Goal: Information Seeking & Learning: Learn about a topic

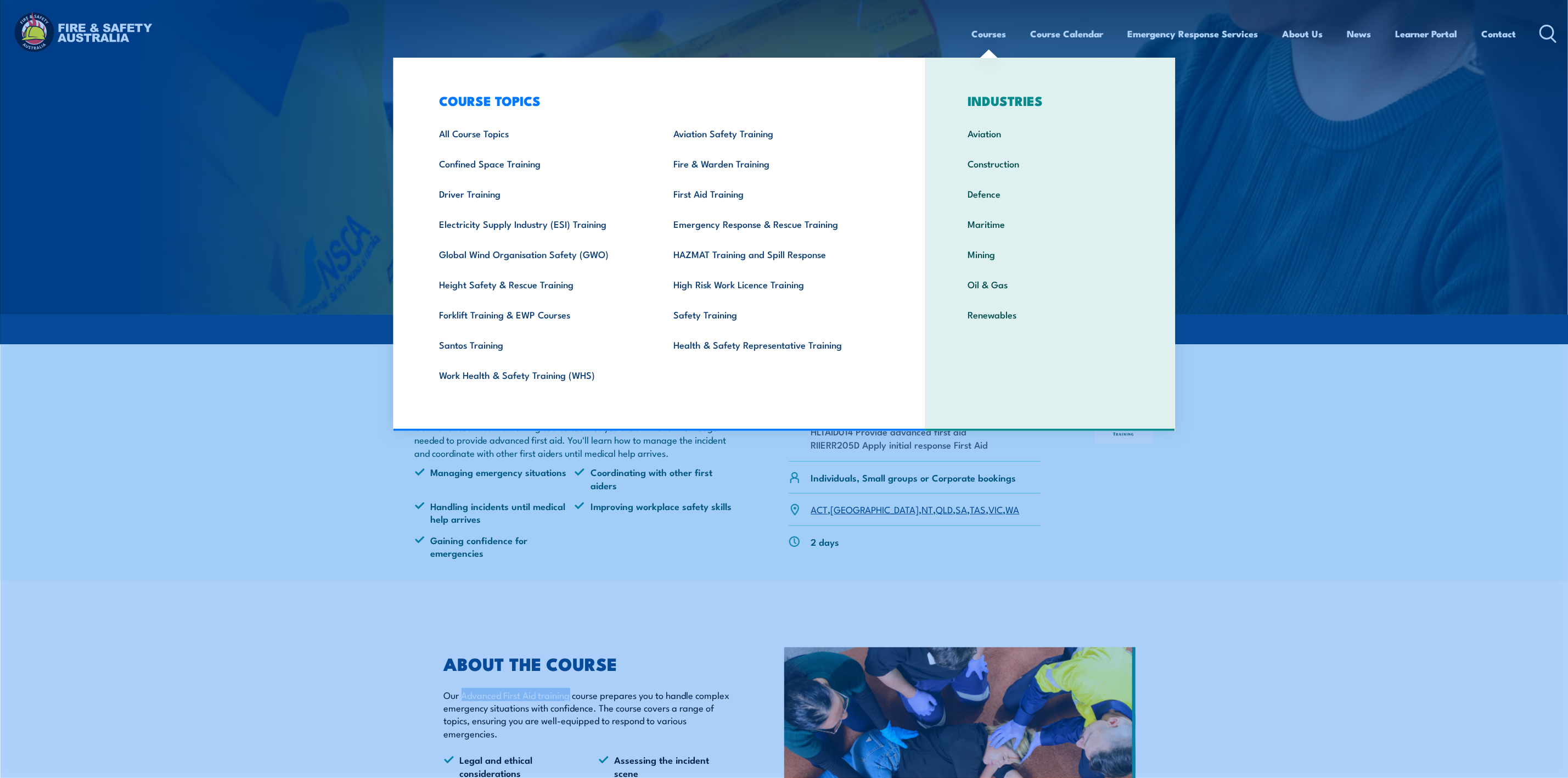
click at [983, 36] on link "Courses" at bounding box center [989, 33] width 35 height 29
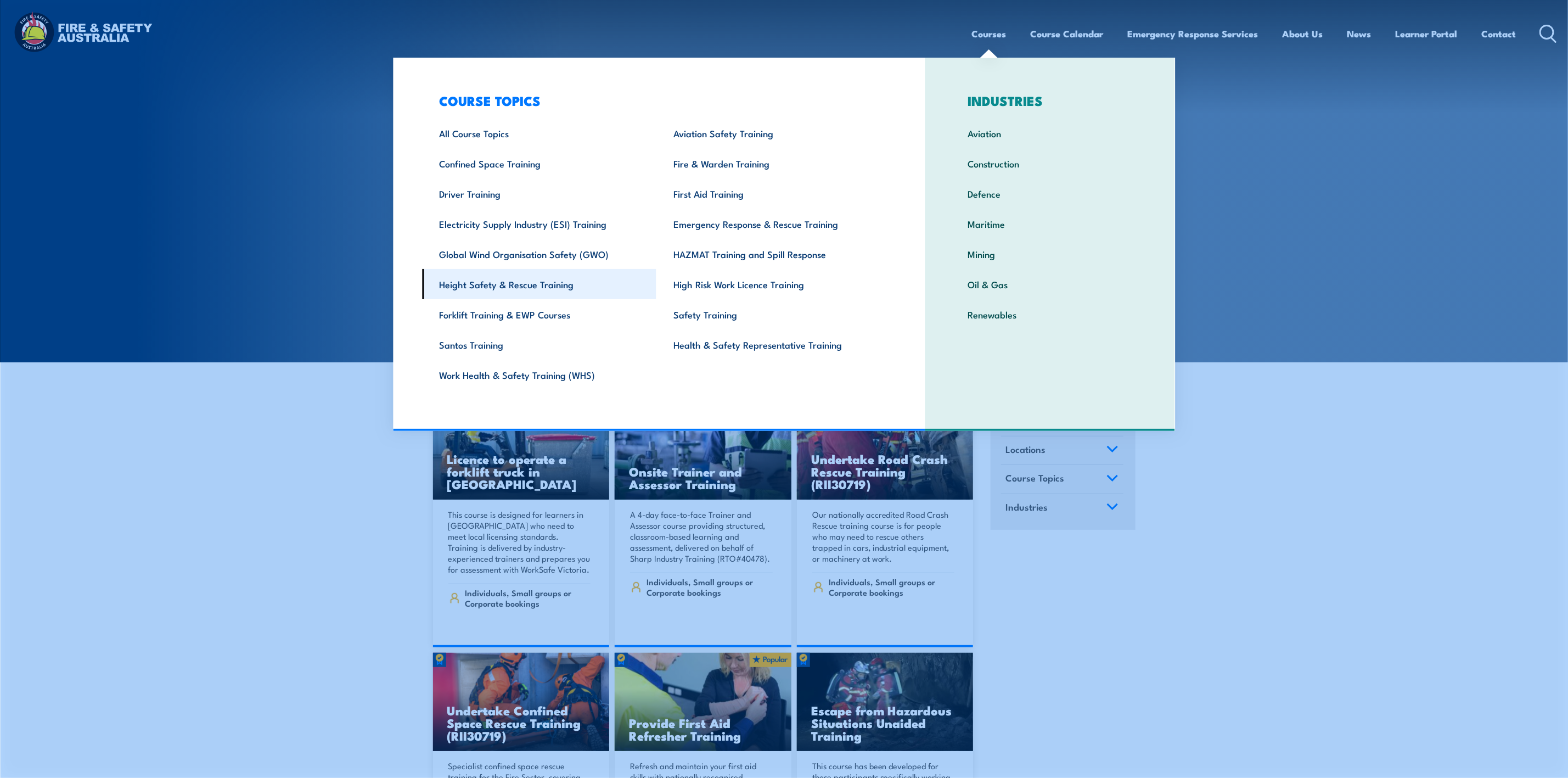
click at [538, 280] on link "Height Safety & Rescue Training" at bounding box center [539, 284] width 234 height 30
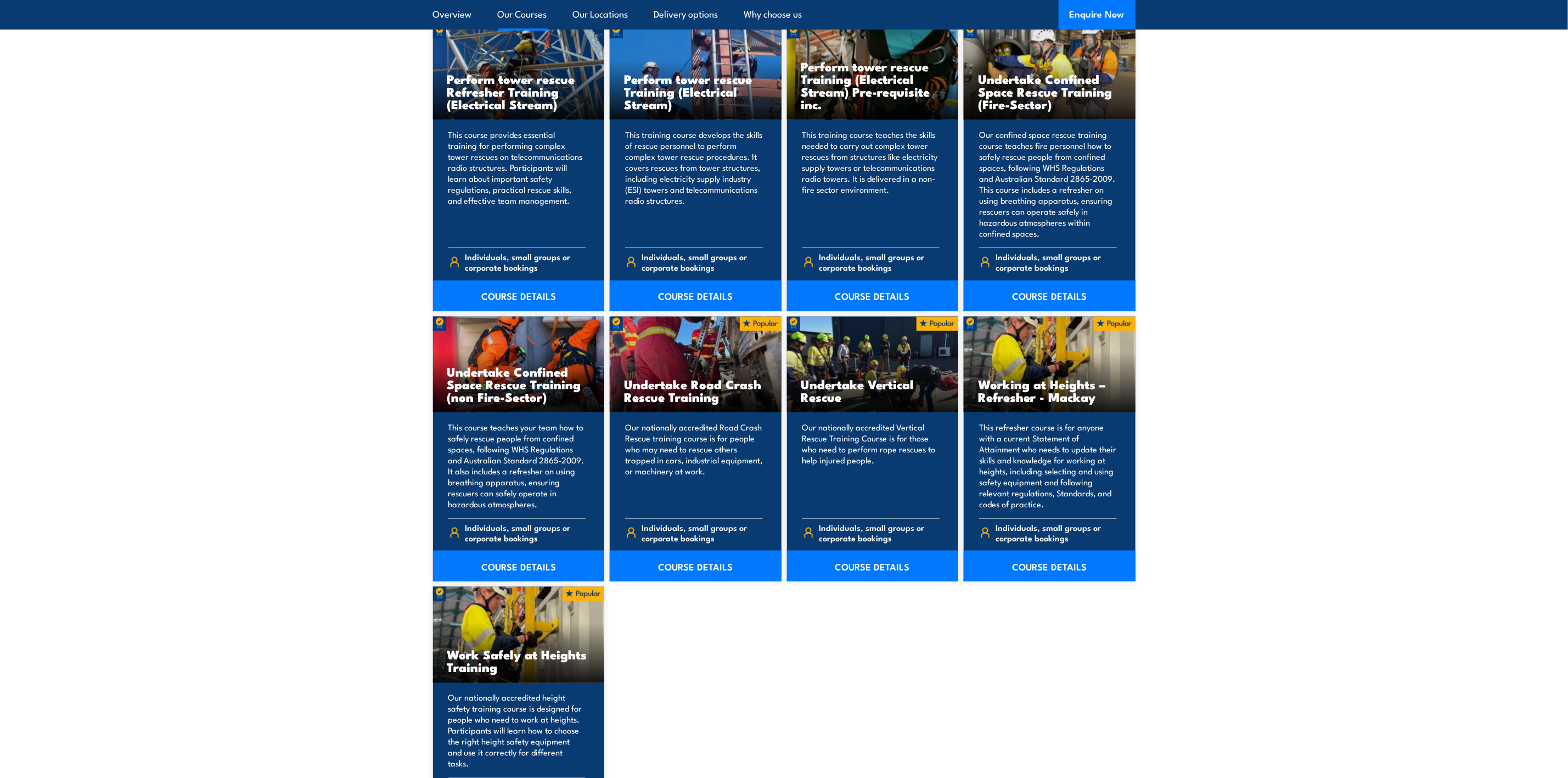
scroll to position [906, 0]
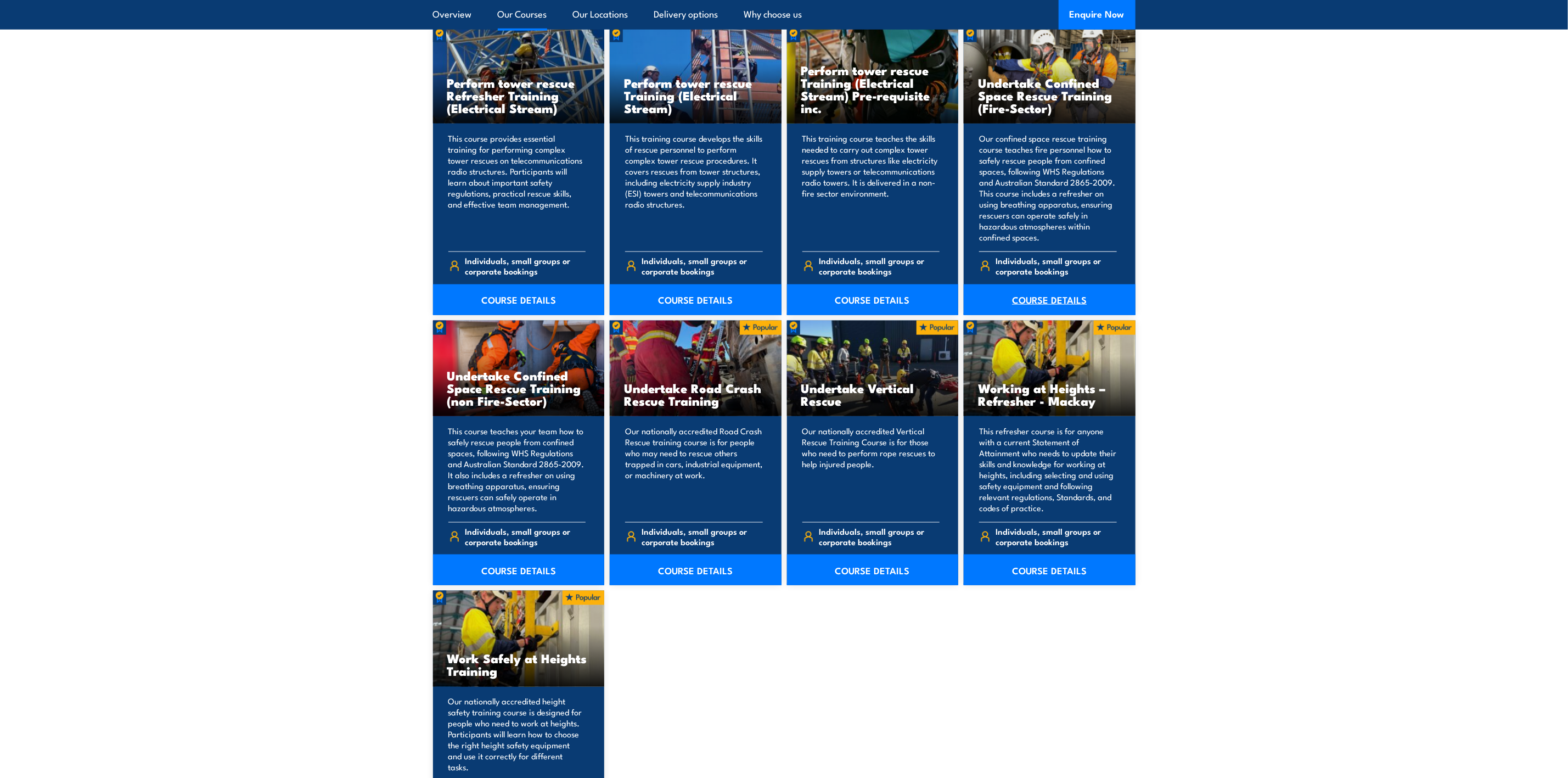
click at [1068, 292] on link "COURSE DETAILS" at bounding box center [1049, 299] width 172 height 31
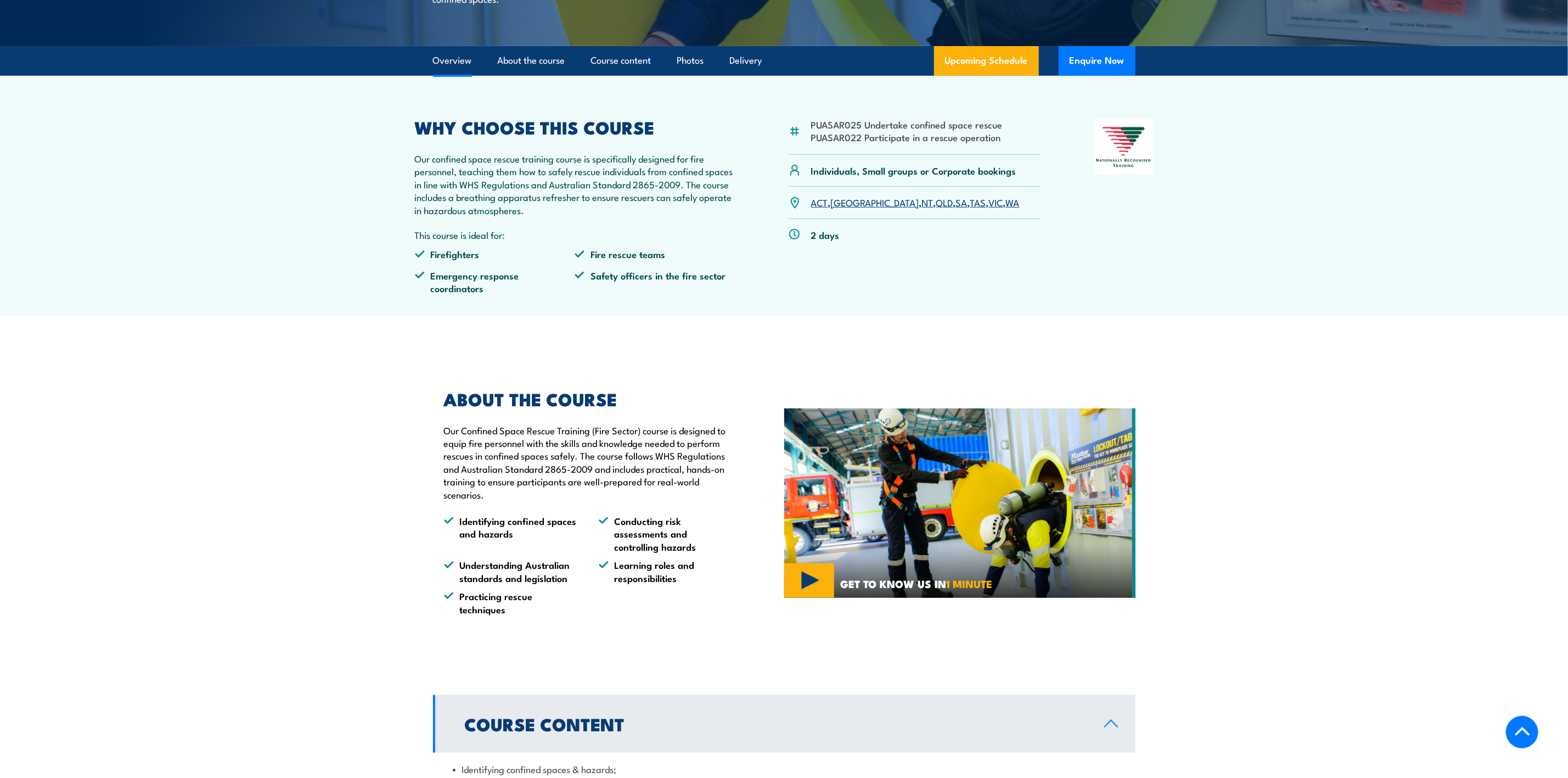
scroll to position [329, 0]
